Goal: Information Seeking & Learning: Learn about a topic

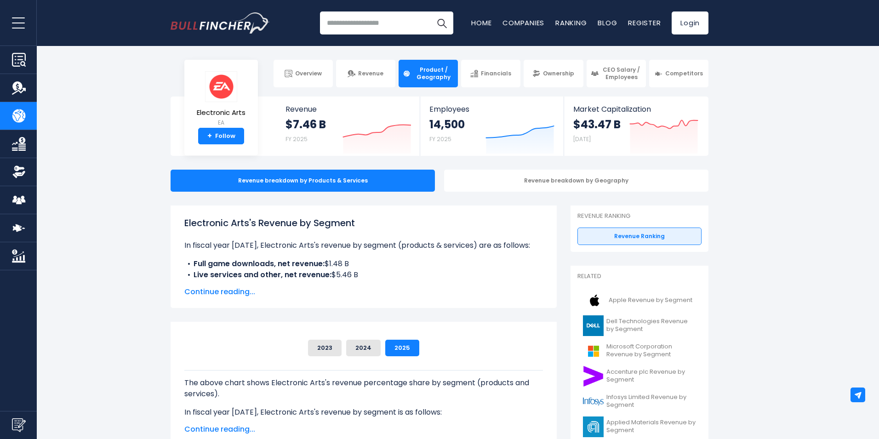
drag, startPoint x: 241, startPoint y: 268, endPoint x: 347, endPoint y: 269, distance: 105.8
click at [347, 269] on li "Full game downloads, net revenue: $1.48 B" at bounding box center [363, 263] width 359 height 11
click at [348, 270] on li "Live services and other, net revenue: $5.46 B" at bounding box center [363, 274] width 359 height 11
click at [223, 292] on span "Continue reading..." at bounding box center [363, 291] width 359 height 11
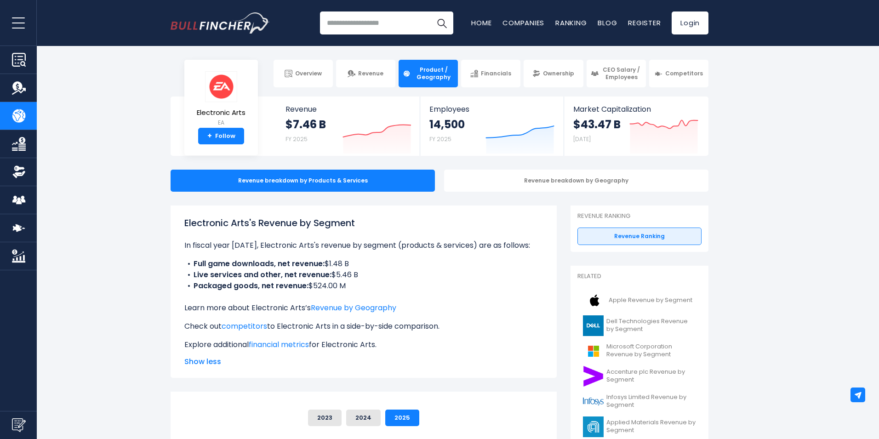
drag, startPoint x: 223, startPoint y: 288, endPoint x: 331, endPoint y: 288, distance: 108.1
click at [330, 288] on li "Packaged goods, net revenue: $524.00 M" at bounding box center [363, 285] width 359 height 11
drag, startPoint x: 345, startPoint y: 288, endPoint x: 278, endPoint y: 283, distance: 67.4
click at [278, 283] on li "Packaged goods, net revenue: $524.00 M" at bounding box center [363, 285] width 359 height 11
drag, startPoint x: 205, startPoint y: 288, endPoint x: 345, endPoint y: 290, distance: 140.7
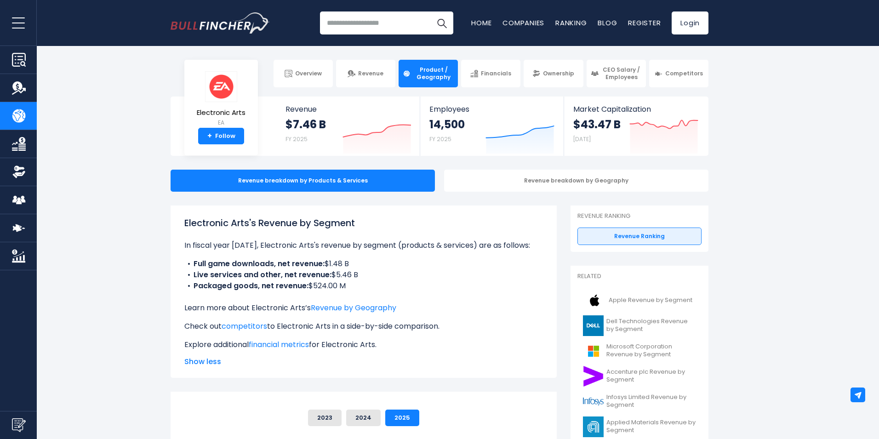
click at [345, 290] on li "Packaged goods, net revenue: $524.00 M" at bounding box center [363, 285] width 359 height 11
drag, startPoint x: 362, startPoint y: 276, endPoint x: 194, endPoint y: 276, distance: 167.8
click at [194, 276] on li "Live services and other, net revenue: $5.46 B" at bounding box center [363, 274] width 359 height 11
click at [257, 281] on b "Packaged goods, net revenue:" at bounding box center [251, 285] width 115 height 11
